Goal: Task Accomplishment & Management: Use online tool/utility

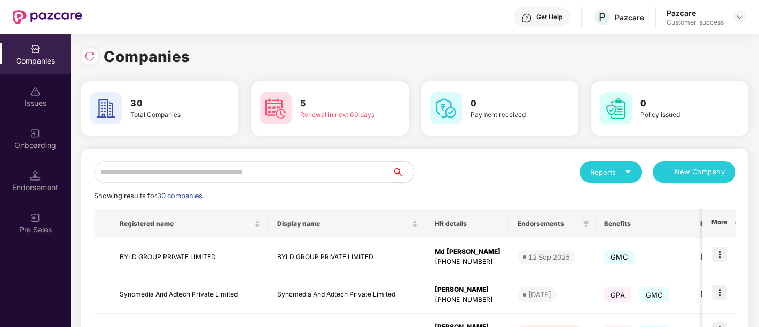
click at [168, 166] on input "text" at bounding box center [243, 171] width 299 height 21
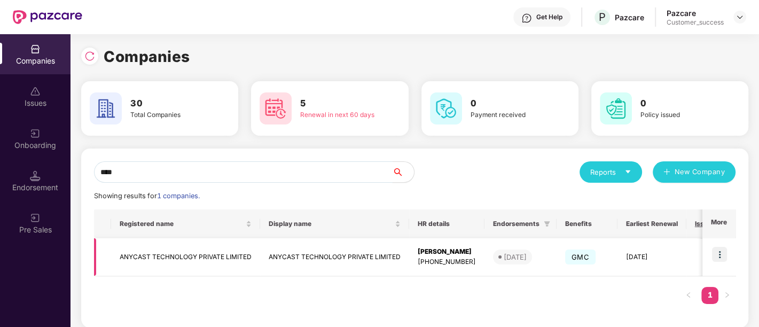
type input "****"
click at [724, 251] on img at bounding box center [719, 254] width 15 height 15
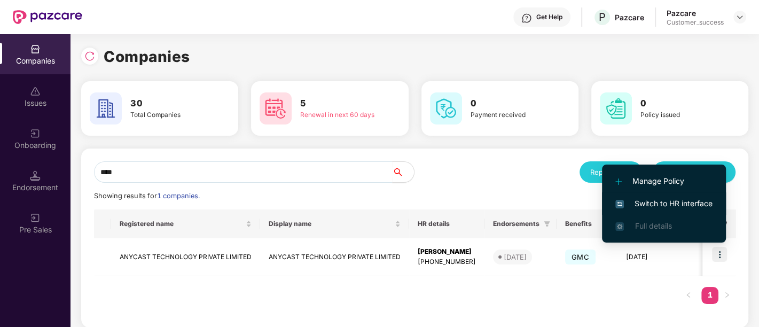
click at [654, 202] on span "Switch to HR interface" at bounding box center [663, 204] width 97 height 12
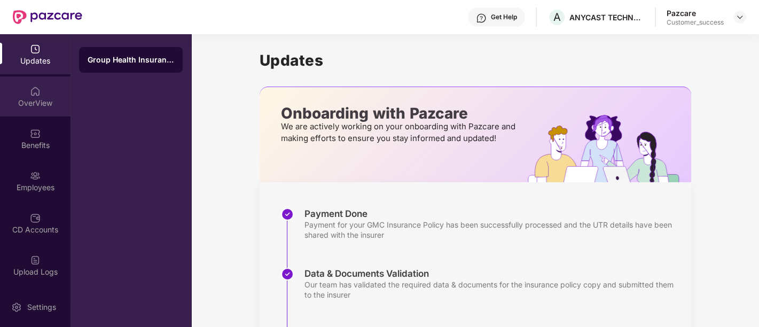
click at [26, 95] on div "OverView" at bounding box center [35, 96] width 71 height 40
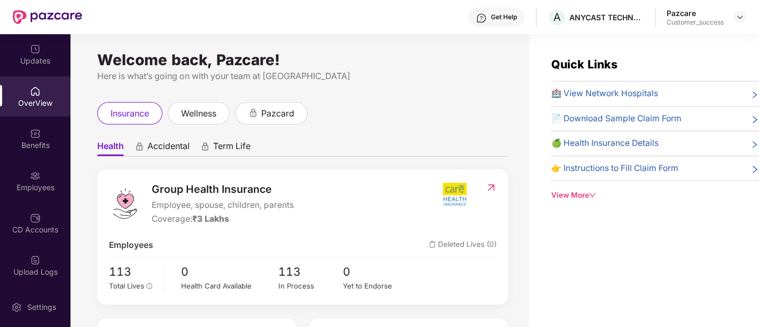
scroll to position [102, 0]
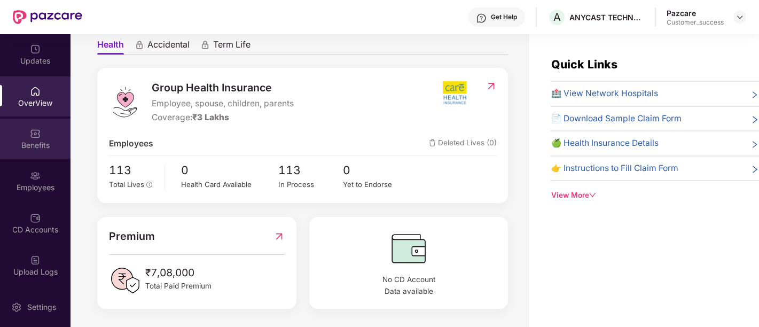
click at [38, 135] on img at bounding box center [35, 133] width 11 height 11
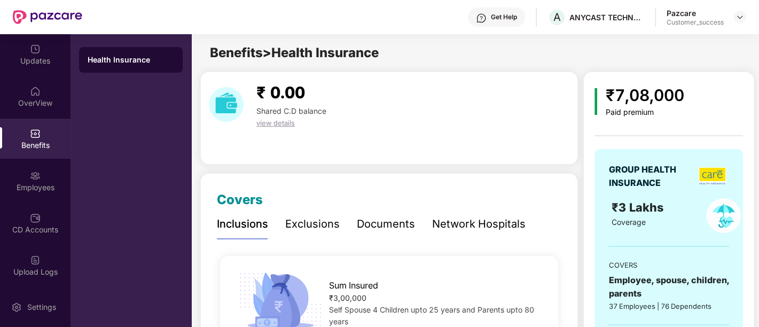
click at [387, 220] on div "Documents" at bounding box center [386, 224] width 58 height 17
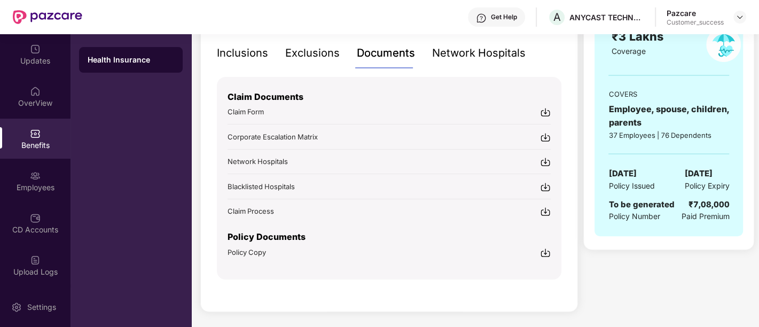
scroll to position [0, 0]
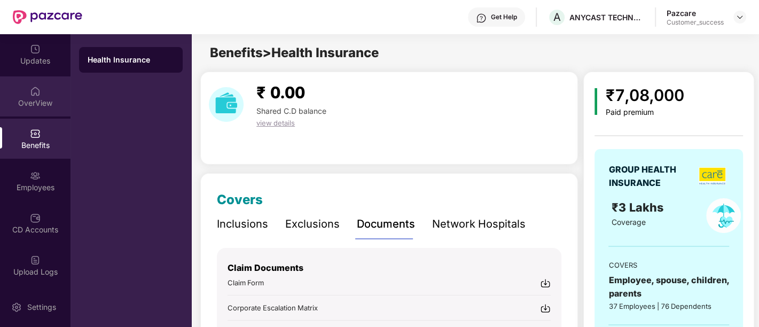
click at [32, 76] on div "OverView" at bounding box center [35, 96] width 71 height 40
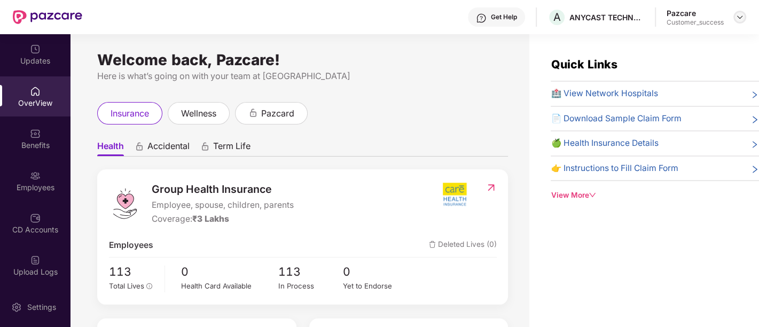
click at [736, 18] on img at bounding box center [740, 17] width 9 height 9
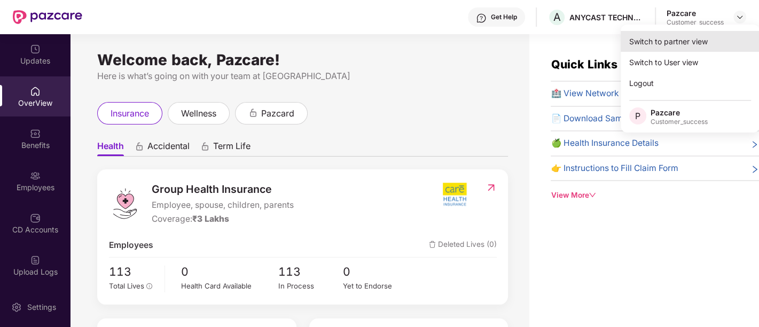
click at [676, 40] on div "Switch to partner view" at bounding box center [690, 41] width 139 height 21
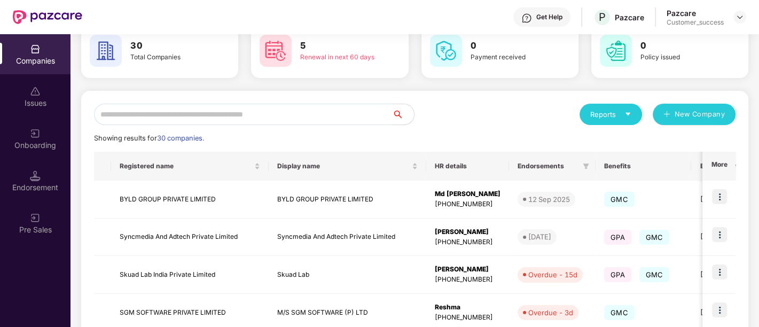
scroll to position [58, 0]
click at [310, 119] on input "text" at bounding box center [243, 114] width 299 height 21
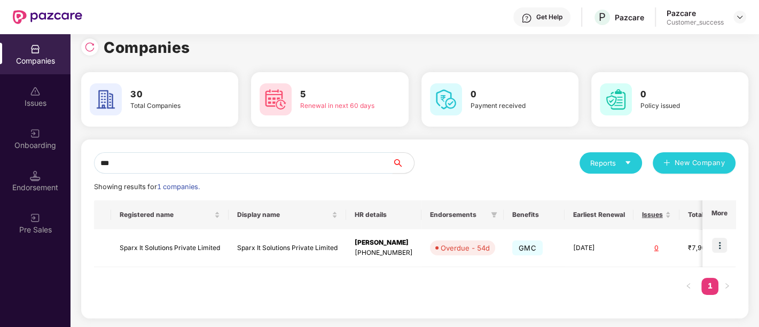
scroll to position [8, 0]
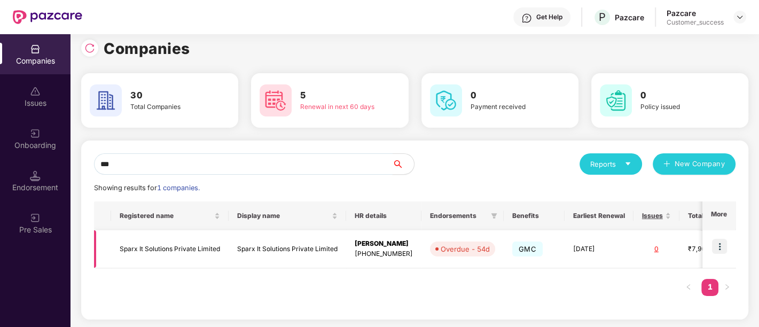
type input "***"
click at [723, 248] on img at bounding box center [719, 246] width 15 height 15
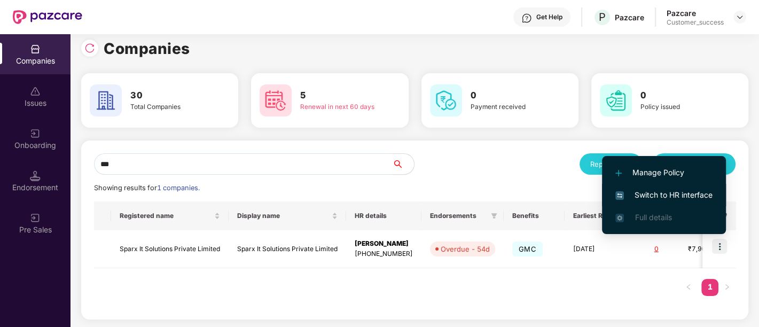
click at [643, 193] on span "Switch to HR interface" at bounding box center [663, 195] width 97 height 12
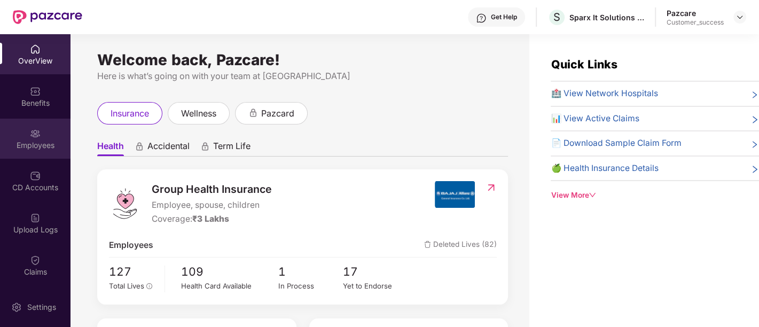
click at [10, 146] on div "Employees" at bounding box center [35, 145] width 71 height 11
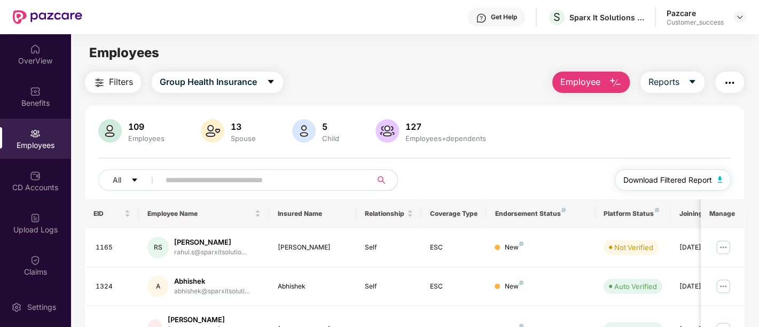
click at [651, 177] on span "Download Filtered Report" at bounding box center [667, 180] width 89 height 12
click at [740, 14] on img at bounding box center [740, 17] width 9 height 9
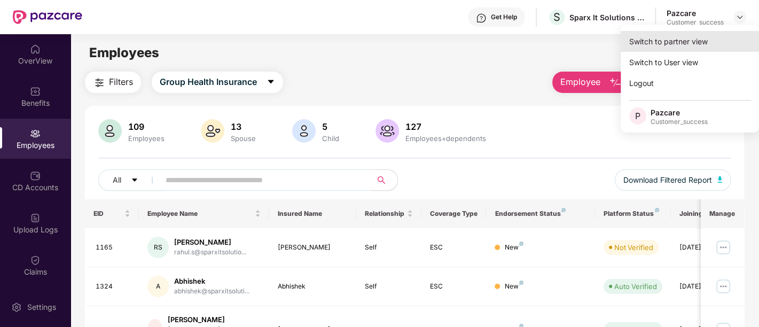
click at [693, 41] on div "Switch to partner view" at bounding box center [690, 41] width 139 height 21
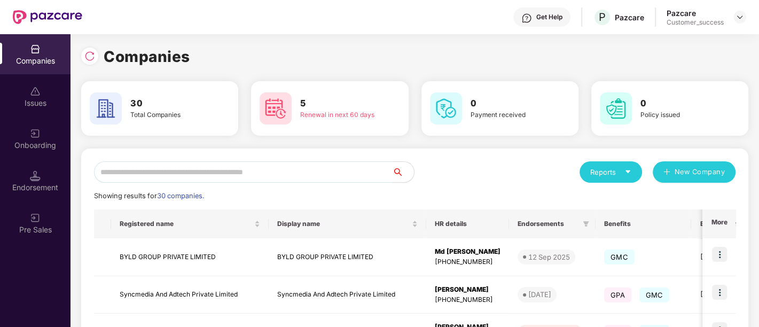
click at [243, 178] on input "text" at bounding box center [243, 171] width 299 height 21
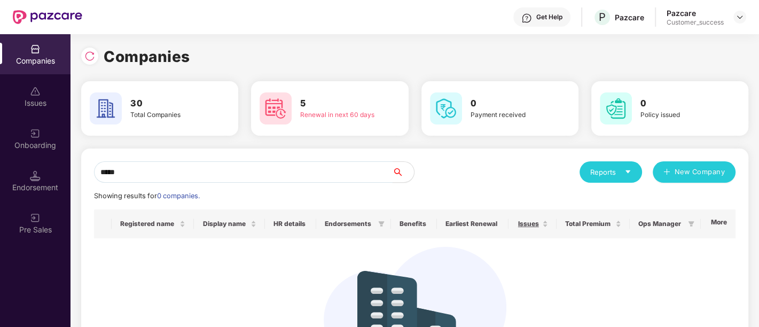
type input "******"
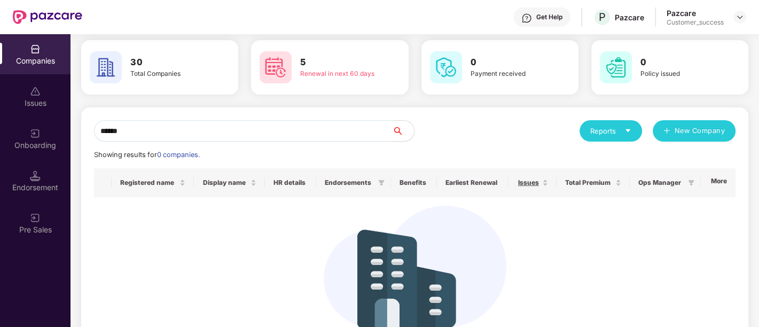
scroll to position [0, 0]
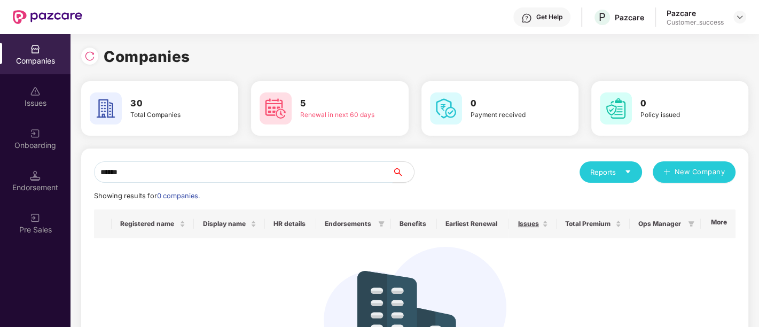
drag, startPoint x: 131, startPoint y: 173, endPoint x: 90, endPoint y: 170, distance: 41.2
click at [90, 170] on div "****** Reports New Company Showing results for 0 companies. Registered name Dis…" at bounding box center [414, 286] width 667 height 275
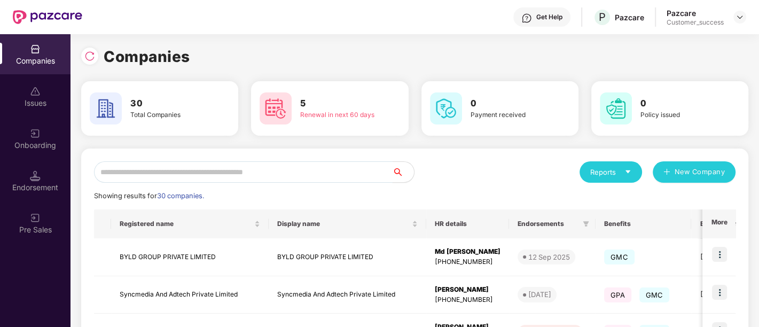
click at [205, 176] on input "text" at bounding box center [243, 171] width 299 height 21
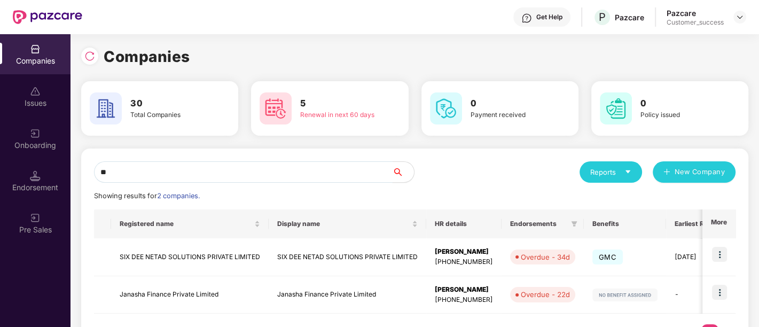
type input "*"
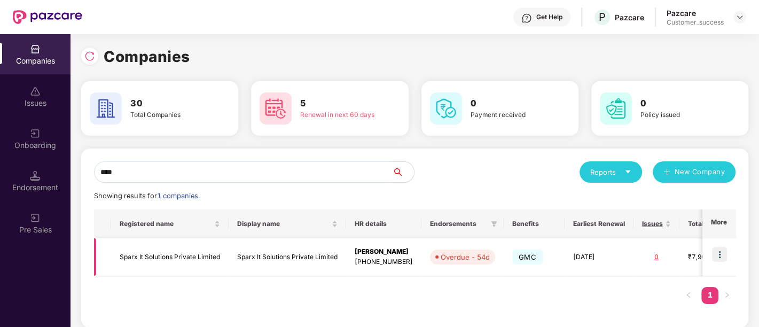
type input "****"
click at [716, 254] on img at bounding box center [719, 254] width 15 height 15
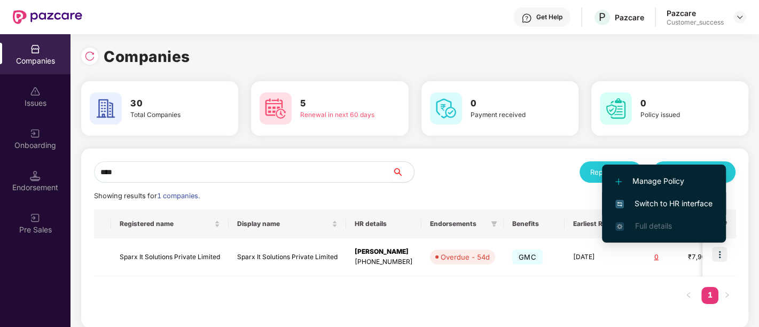
click at [664, 205] on span "Switch to HR interface" at bounding box center [663, 204] width 97 height 12
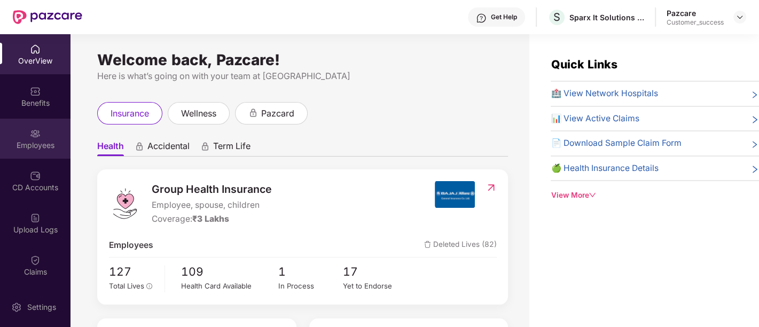
click at [36, 137] on img at bounding box center [35, 133] width 11 height 11
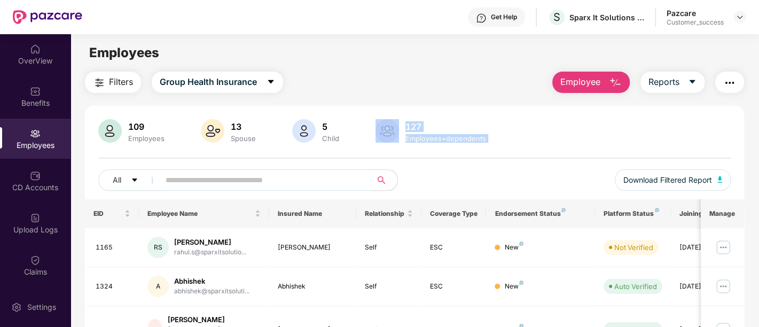
drag, startPoint x: 456, startPoint y: 164, endPoint x: 378, endPoint y: 112, distance: 94.1
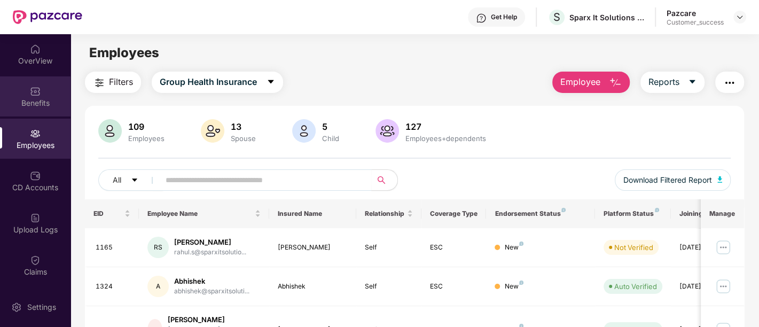
click at [40, 92] on div "Benefits" at bounding box center [35, 96] width 71 height 40
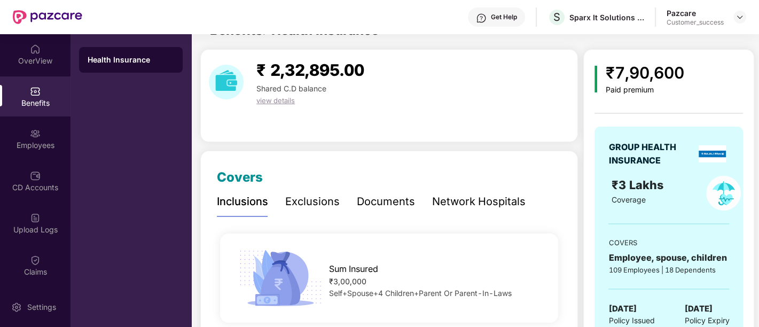
scroll to position [15, 0]
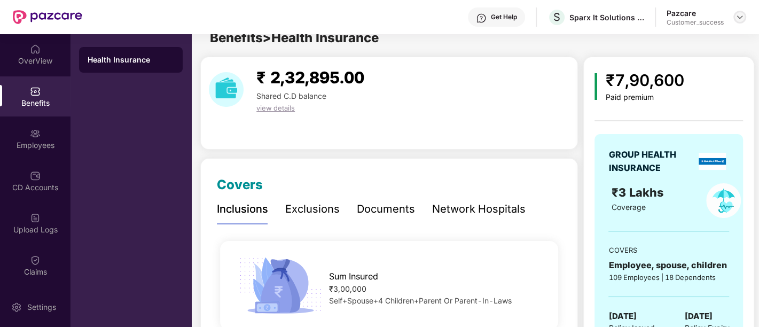
click at [737, 16] on img at bounding box center [740, 17] width 9 height 9
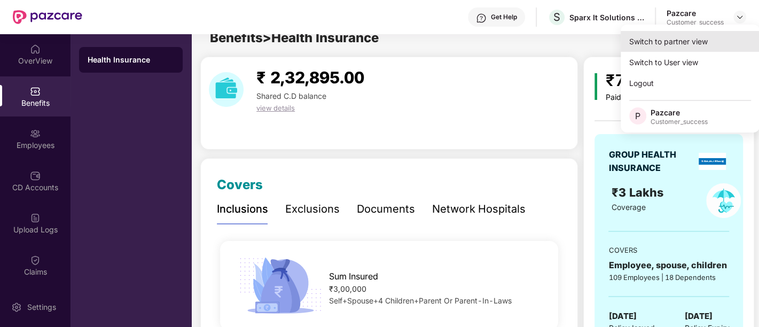
click at [687, 42] on div "Switch to partner view" at bounding box center [690, 41] width 139 height 21
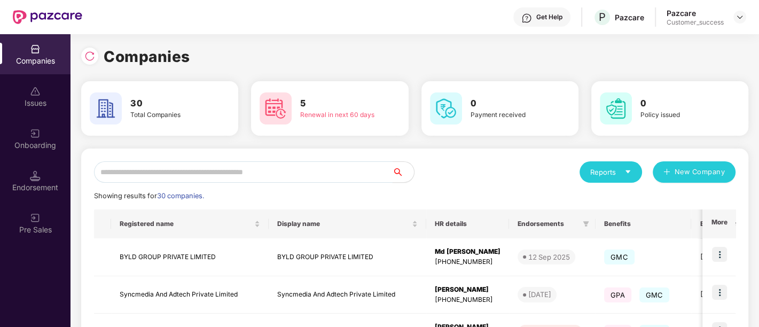
click at [336, 175] on input "text" at bounding box center [243, 171] width 299 height 21
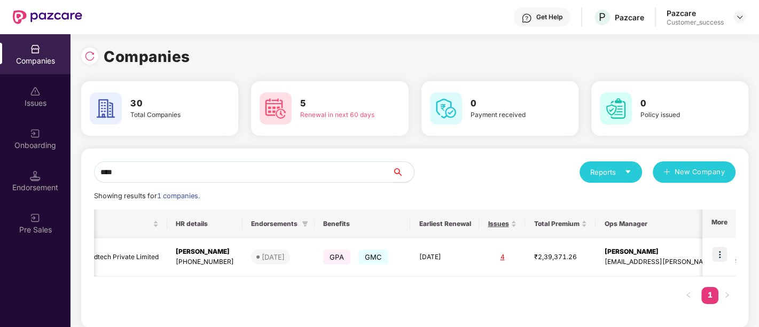
scroll to position [0, 1]
type input "****"
click at [722, 252] on img at bounding box center [719, 254] width 15 height 15
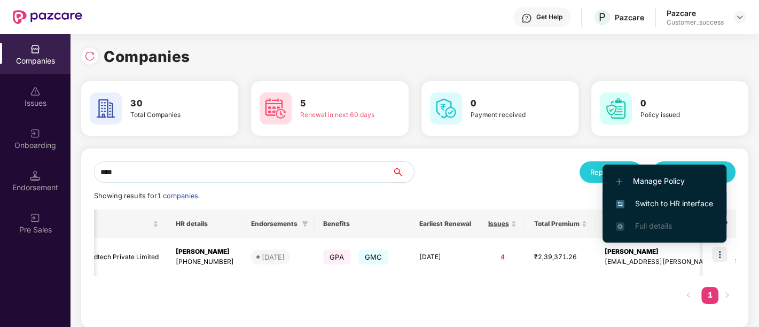
click at [688, 207] on span "Switch to HR interface" at bounding box center [664, 204] width 97 height 12
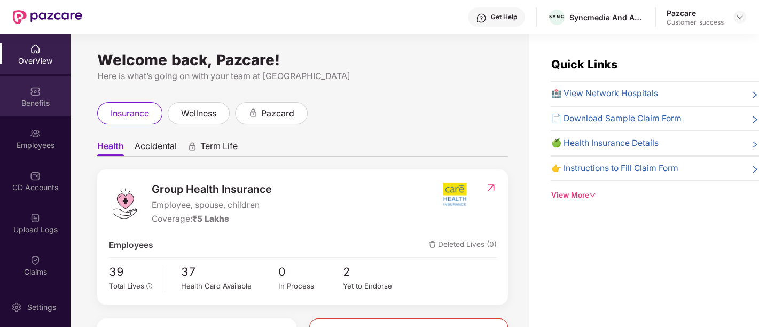
click at [21, 89] on div "Benefits" at bounding box center [35, 96] width 71 height 40
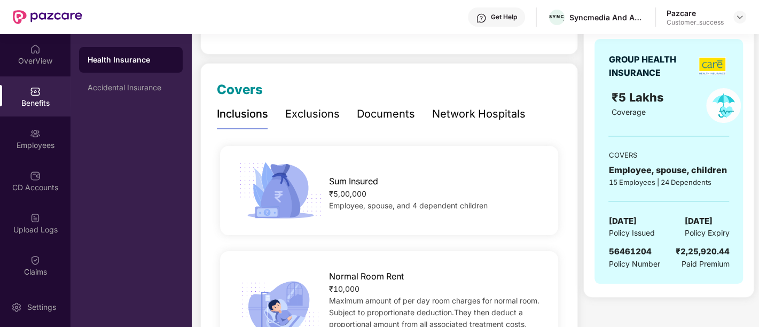
scroll to position [110, 0]
click at [385, 112] on div "Documents" at bounding box center [386, 114] width 58 height 17
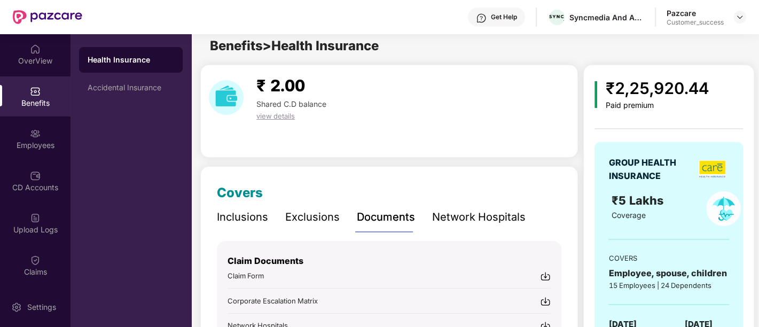
scroll to position [0, 0]
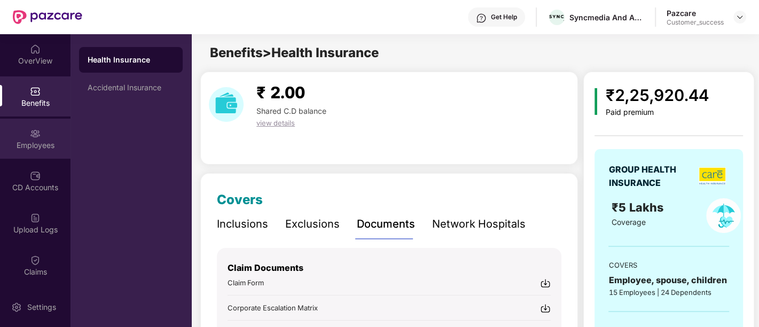
click at [26, 134] on div "Employees" at bounding box center [35, 139] width 71 height 40
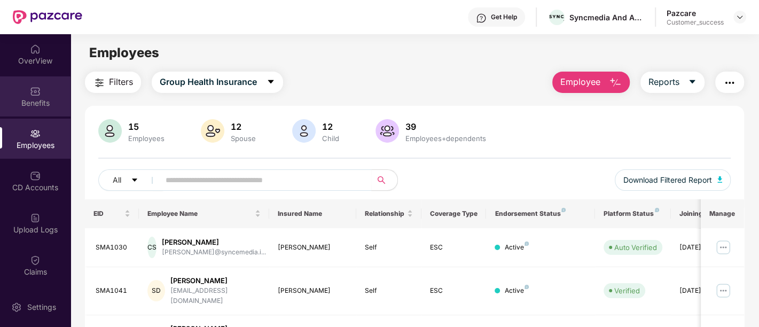
click at [42, 98] on div "Benefits" at bounding box center [35, 103] width 71 height 11
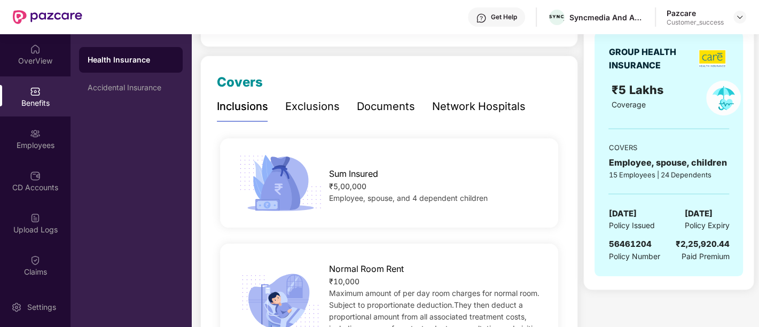
scroll to position [141, 0]
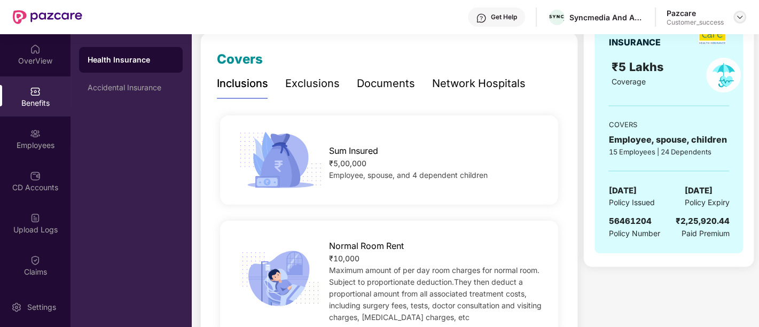
click at [740, 17] on img at bounding box center [740, 17] width 9 height 9
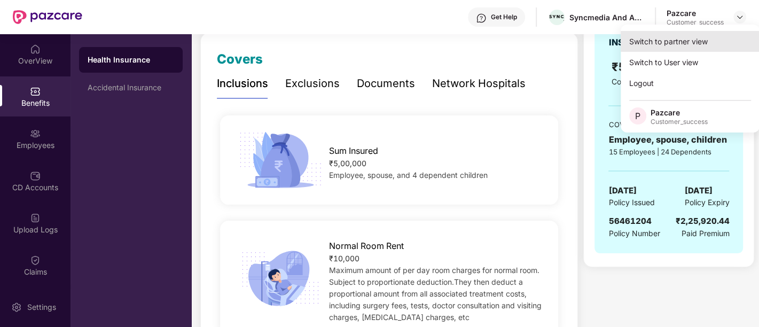
click at [681, 42] on div "Switch to partner view" at bounding box center [690, 41] width 139 height 21
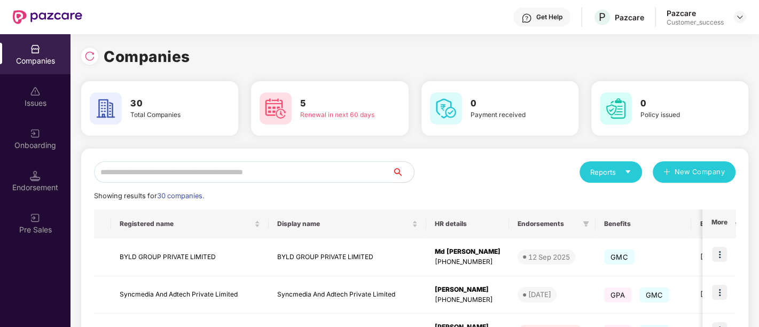
click at [302, 181] on input "text" at bounding box center [243, 171] width 299 height 21
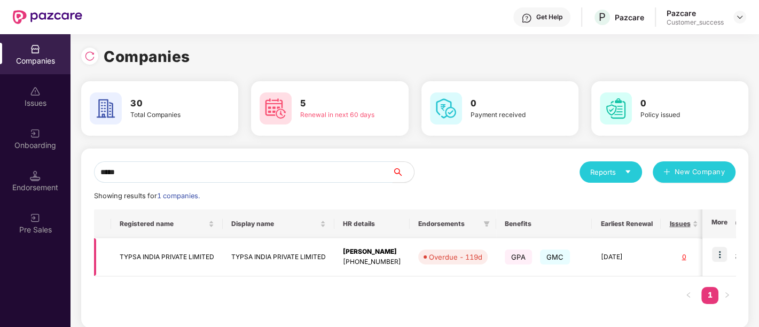
type input "*****"
click at [722, 252] on img at bounding box center [719, 254] width 15 height 15
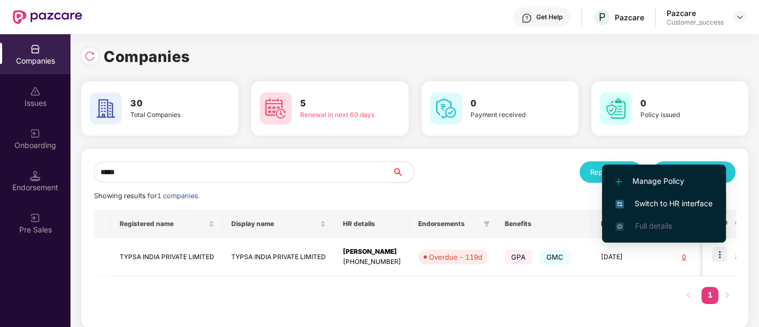
click at [640, 205] on span "Switch to HR interface" at bounding box center [663, 204] width 97 height 12
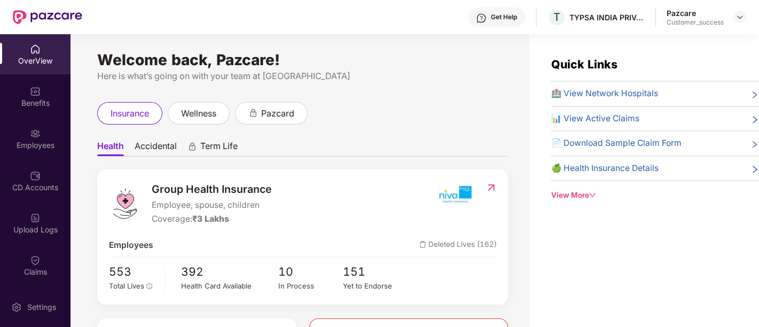
click at [26, 111] on div "Benefits" at bounding box center [35, 96] width 71 height 40
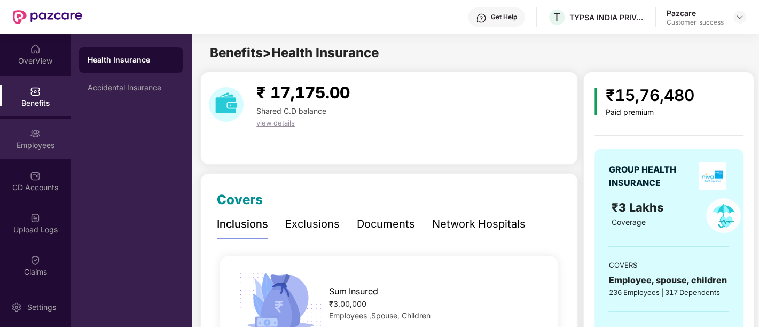
click at [26, 136] on div "Employees" at bounding box center [35, 139] width 71 height 40
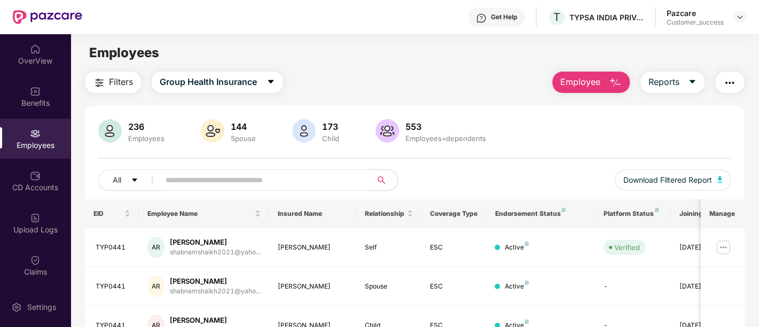
click at [212, 181] on input "text" at bounding box center [262, 180] width 192 height 16
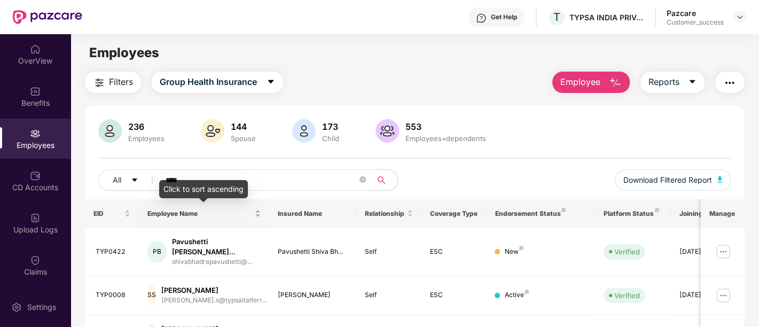
type input "*****"
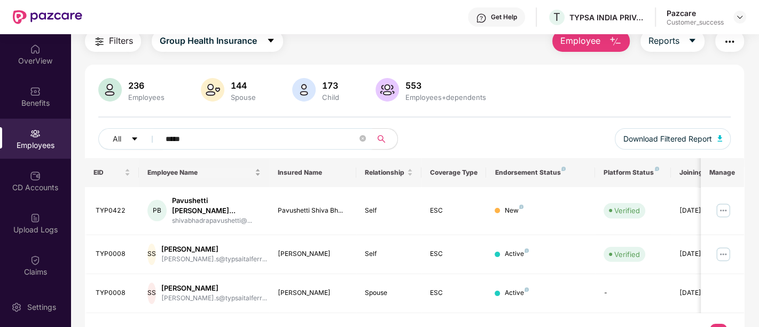
scroll to position [55, 0]
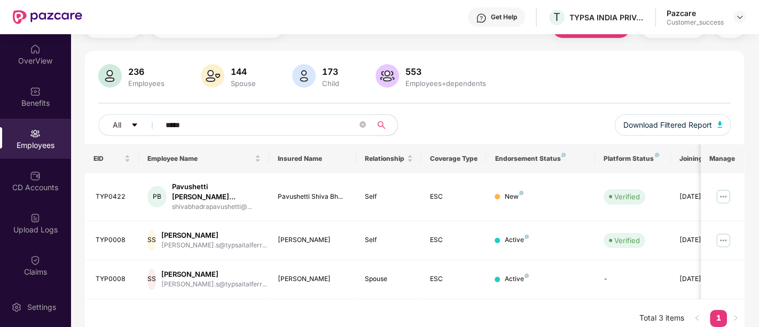
drag, startPoint x: 190, startPoint y: 123, endPoint x: 157, endPoint y: 126, distance: 33.8
click at [157, 126] on span "*****" at bounding box center [262, 124] width 219 height 21
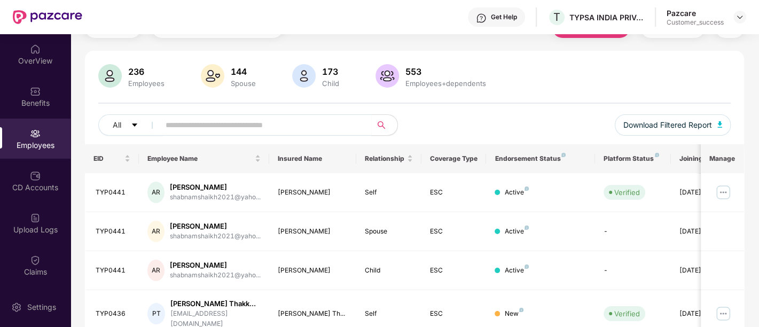
click at [430, 115] on div "All Download Filtered Report" at bounding box center [414, 129] width 633 height 30
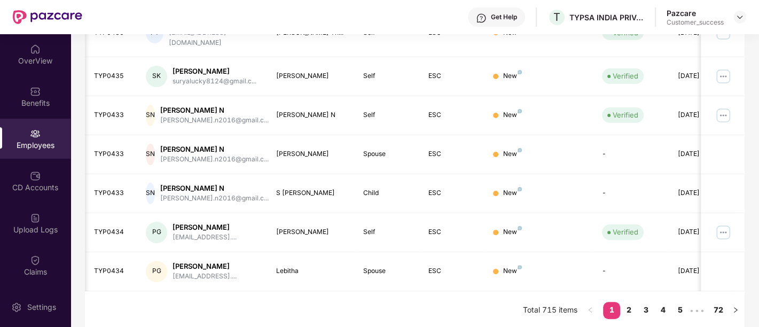
scroll to position [0, 0]
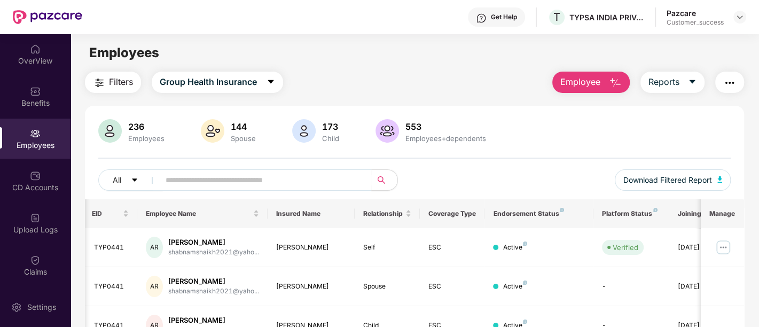
click at [435, 181] on div "All Download Filtered Report" at bounding box center [414, 184] width 633 height 30
click at [436, 199] on th "Coverage Type" at bounding box center [454, 213] width 65 height 29
drag, startPoint x: 417, startPoint y: 185, endPoint x: 123, endPoint y: 191, distance: 294.4
click at [123, 191] on div "All Download Filtered Report" at bounding box center [414, 184] width 633 height 30
drag, startPoint x: 92, startPoint y: 172, endPoint x: 414, endPoint y: 175, distance: 321.6
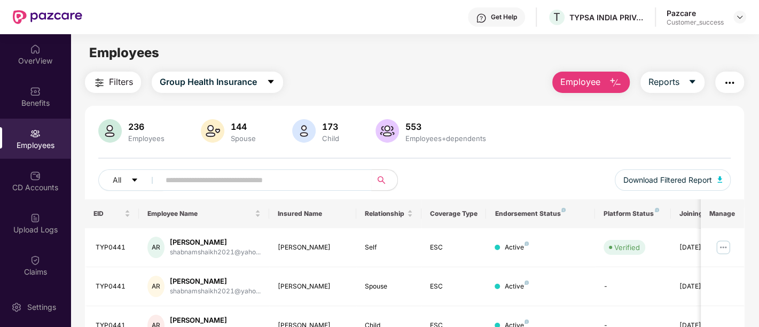
click at [414, 175] on div "236 Employees 144 Spouse 173 Child 553 Employees+dependents All Download Filter…" at bounding box center [414, 159] width 659 height 80
click at [414, 175] on div "All" at bounding box center [256, 179] width 316 height 21
drag, startPoint x: 409, startPoint y: 162, endPoint x: 206, endPoint y: 170, distance: 203.2
click at [206, 170] on div "236 Employees 144 Spouse 173 Child 553 Employees+dependents All Download Filter…" at bounding box center [414, 159] width 659 height 80
drag, startPoint x: 84, startPoint y: 151, endPoint x: 322, endPoint y: 179, distance: 239.4
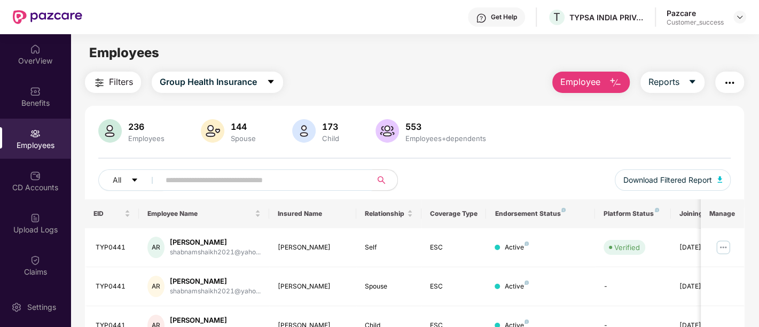
drag, startPoint x: 417, startPoint y: 182, endPoint x: 149, endPoint y: 184, distance: 268.7
click at [149, 184] on div "All Download Filtered Report" at bounding box center [414, 184] width 633 height 30
drag, startPoint x: 91, startPoint y: 163, endPoint x: 194, endPoint y: 178, distance: 104.3
click at [194, 178] on div "236 Employees 144 Spouse 173 Child 553 Employees+dependents All Download Filter…" at bounding box center [414, 159] width 659 height 80
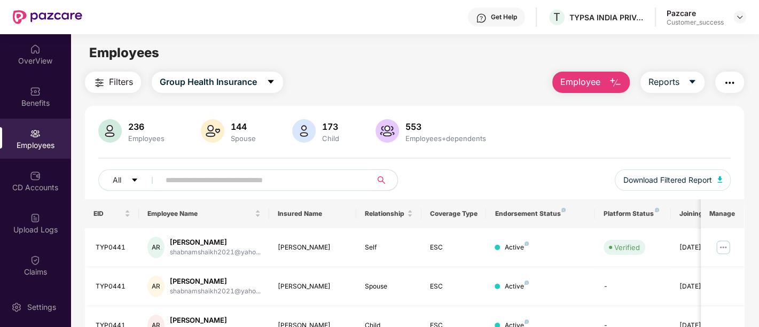
click at [194, 178] on input "text" at bounding box center [262, 180] width 192 height 16
drag, startPoint x: 412, startPoint y: 182, endPoint x: 89, endPoint y: 173, distance: 323.9
click at [89, 173] on div "236 Employees 144 Spouse 173 Child 553 Employees+dependents All Download Filter…" at bounding box center [414, 159] width 659 height 80
drag, startPoint x: 89, startPoint y: 173, endPoint x: 248, endPoint y: 181, distance: 159.4
click at [248, 181] on div "236 Employees 144 Spouse 173 Child 553 Employees+dependents All Download Filter…" at bounding box center [414, 159] width 659 height 80
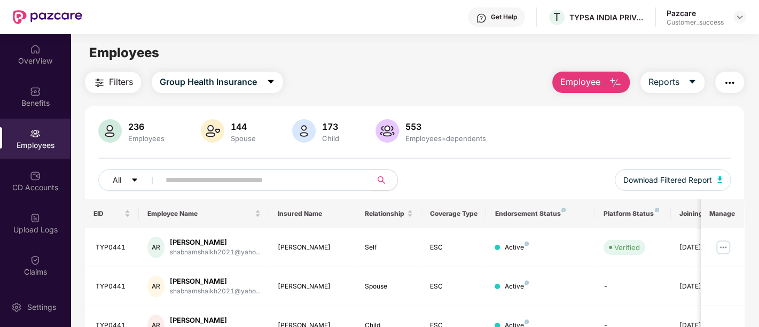
drag, startPoint x: 404, startPoint y: 187, endPoint x: 219, endPoint y: 183, distance: 186.0
click at [219, 183] on div "All" at bounding box center [256, 179] width 316 height 21
drag, startPoint x: 89, startPoint y: 171, endPoint x: 410, endPoint y: 180, distance: 321.2
click at [410, 180] on div "236 Employees 144 Spouse 173 Child 553 Employees+dependents All Download Filter…" at bounding box center [414, 159] width 659 height 80
click at [410, 180] on div "All" at bounding box center [256, 179] width 316 height 21
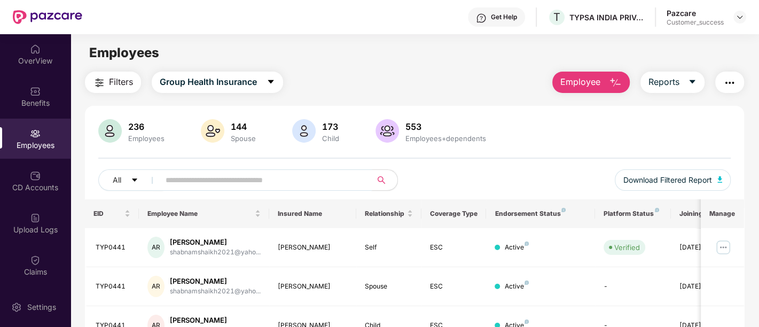
drag, startPoint x: 418, startPoint y: 182, endPoint x: 191, endPoint y: 171, distance: 227.3
click at [191, 171] on div "All Download Filtered Report" at bounding box center [414, 184] width 633 height 30
drag, startPoint x: 93, startPoint y: 168, endPoint x: 344, endPoint y: 171, distance: 251.1
click at [344, 171] on div "236 Employees 144 Spouse 173 Child 553 Employees+dependents All Download Filter…" at bounding box center [414, 159] width 659 height 80
drag, startPoint x: 420, startPoint y: 185, endPoint x: 172, endPoint y: 173, distance: 248.2
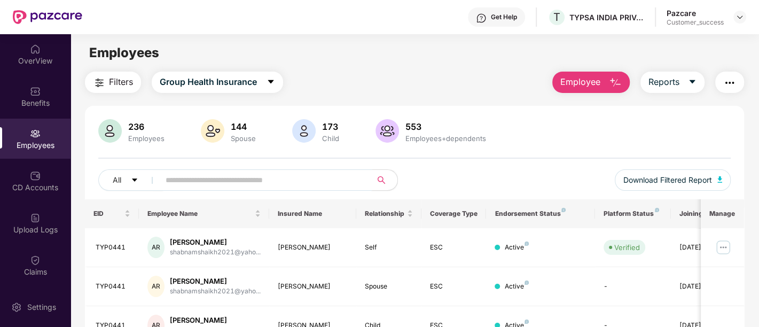
click at [172, 173] on div "All Download Filtered Report" at bounding box center [414, 184] width 633 height 30
drag, startPoint x: 90, startPoint y: 173, endPoint x: 410, endPoint y: 183, distance: 320.2
click at [410, 183] on div "236 Employees 144 Spouse 173 Child 553 Employees+dependents All Download Filter…" at bounding box center [414, 159] width 659 height 80
drag, startPoint x: 410, startPoint y: 183, endPoint x: 174, endPoint y: 170, distance: 236.5
click at [174, 170] on div "All" at bounding box center [256, 179] width 316 height 21
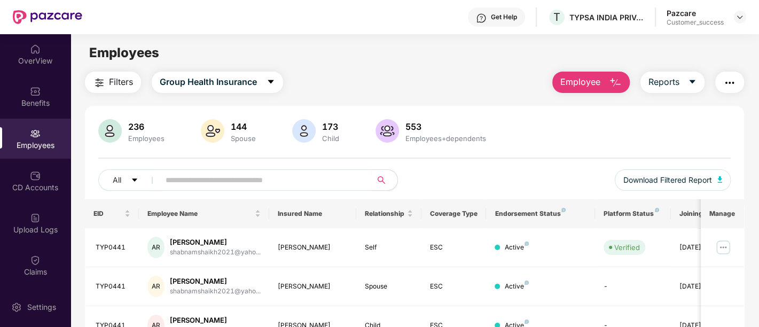
drag, startPoint x: 93, startPoint y: 169, endPoint x: 410, endPoint y: 181, distance: 317.6
click at [410, 181] on div "236 Employees 144 Spouse 173 Child 553 Employees+dependents All Download Filter…" at bounding box center [414, 159] width 659 height 80
drag, startPoint x: 410, startPoint y: 181, endPoint x: 93, endPoint y: 169, distance: 317.5
click at [93, 169] on div "236 Employees 144 Spouse 173 Child 553 Employees+dependents All Download Filter…" at bounding box center [414, 159] width 659 height 80
drag, startPoint x: 93, startPoint y: 169, endPoint x: 413, endPoint y: 175, distance: 320.1
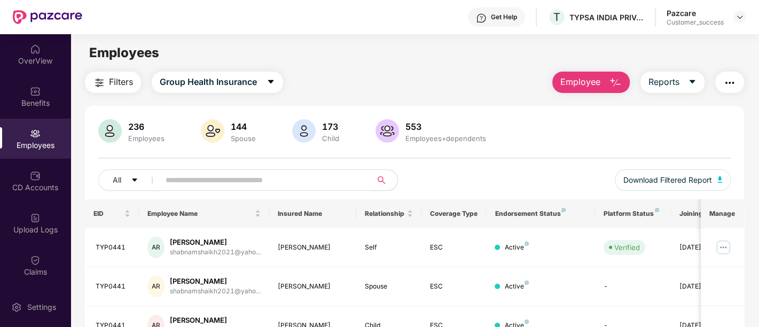
click at [413, 175] on div "236 Employees 144 Spouse 173 Child 553 Employees+dependents All Download Filter…" at bounding box center [414, 159] width 659 height 80
drag, startPoint x: 413, startPoint y: 175, endPoint x: 83, endPoint y: 168, distance: 329.7
drag, startPoint x: 83, startPoint y: 168, endPoint x: 348, endPoint y: 176, distance: 264.6
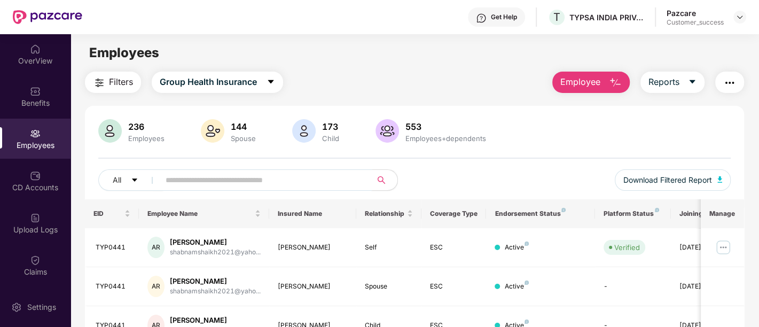
drag, startPoint x: 415, startPoint y: 180, endPoint x: 190, endPoint y: 177, distance: 225.5
click at [190, 177] on div "All Download Filtered Report" at bounding box center [414, 184] width 633 height 30
drag, startPoint x: 84, startPoint y: 167, endPoint x: 322, endPoint y: 191, distance: 239.0
drag, startPoint x: 411, startPoint y: 182, endPoint x: 130, endPoint y: 162, distance: 282.2
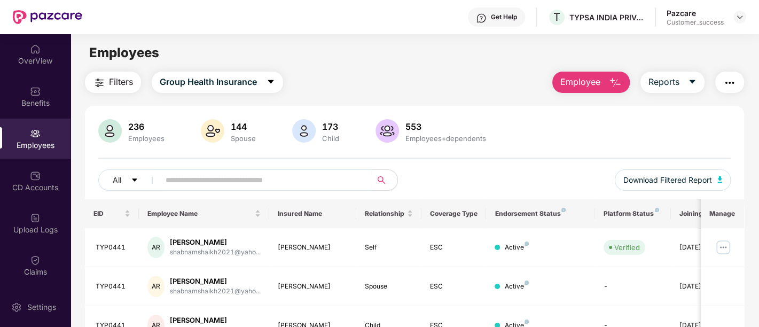
click at [130, 162] on div "236 Employees 144 Spouse 173 Child 553 Employees+dependents All Download Filter…" at bounding box center [414, 159] width 659 height 80
drag, startPoint x: 97, startPoint y: 167, endPoint x: 342, endPoint y: 184, distance: 245.3
click at [342, 184] on div "236 Employees 144 Spouse 173 Child 553 Employees+dependents All Download Filter…" at bounding box center [414, 159] width 659 height 80
drag, startPoint x: 404, startPoint y: 187, endPoint x: 126, endPoint y: 166, distance: 279.2
click at [126, 166] on div "236 Employees 144 Spouse 173 Child 553 Employees+dependents All Download Filter…" at bounding box center [414, 159] width 659 height 80
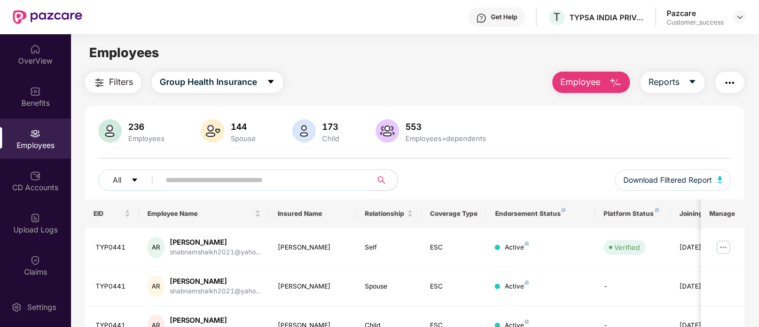
drag, startPoint x: 93, startPoint y: 166, endPoint x: 329, endPoint y: 171, distance: 236.2
click at [329, 171] on div "236 Employees 144 Spouse 173 Child 553 Employees+dependents All Download Filter…" at bounding box center [414, 159] width 659 height 80
click at [416, 177] on div "All Download Filtered Report" at bounding box center [414, 184] width 633 height 30
drag, startPoint x: 416, startPoint y: 177, endPoint x: 96, endPoint y: 177, distance: 320.0
click at [96, 177] on div "236 Employees 144 Spouse 173 Child 553 Employees+dependents All Download Filter…" at bounding box center [414, 159] width 659 height 80
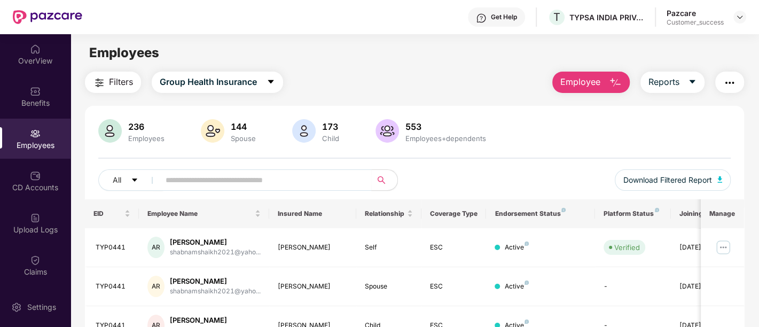
drag, startPoint x: 96, startPoint y: 177, endPoint x: 424, endPoint y: 183, distance: 328.1
click at [424, 183] on div "236 Employees 144 Spouse 173 Child 553 Employees+dependents All Download Filter…" at bounding box center [414, 159] width 659 height 80
drag, startPoint x: 424, startPoint y: 183, endPoint x: 89, endPoint y: 165, distance: 335.5
click at [89, 165] on div "236 Employees 144 Spouse 173 Child 553 Employees+dependents All Download Filter…" at bounding box center [414, 159] width 659 height 80
drag, startPoint x: 89, startPoint y: 165, endPoint x: 423, endPoint y: 190, distance: 334.3
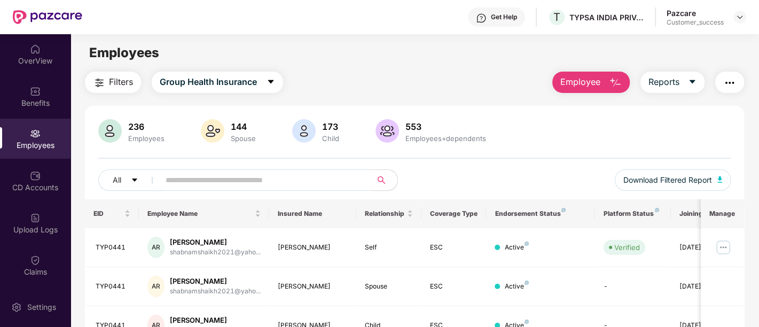
click at [423, 190] on div "236 Employees 144 Spouse 173 Child 553 Employees+dependents All Download Filter…" at bounding box center [414, 159] width 659 height 80
drag, startPoint x: 423, startPoint y: 190, endPoint x: 85, endPoint y: 159, distance: 338.5
click at [85, 159] on div "236 Employees 144 Spouse 173 Child 553 Employees+dependents All Download Filter…" at bounding box center [414, 159] width 659 height 80
